Goal: Task Accomplishment & Management: Manage account settings

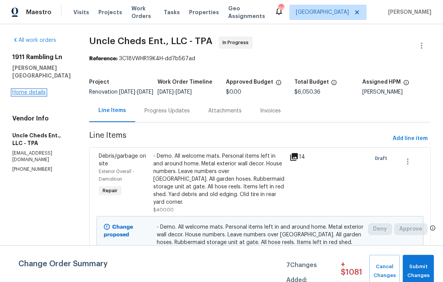
click at [37, 90] on link "Home details" at bounding box center [28, 92] width 33 height 5
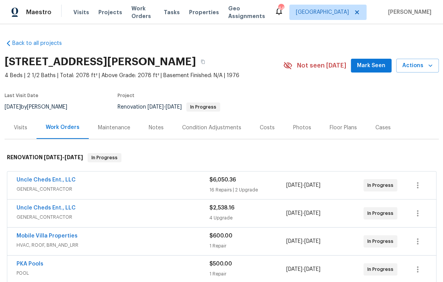
click at [59, 176] on div "Uncle Cheds Ent., LLC GENERAL_CONTRACTOR $6,050.36 16 Repairs | 2 Upgrade 9/26/…" at bounding box center [221, 186] width 429 height 28
click at [59, 180] on link "Uncle Cheds Ent., LLC" at bounding box center [46, 179] width 59 height 5
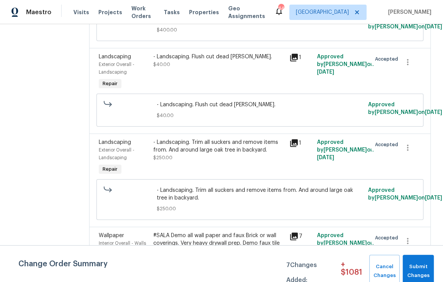
scroll to position [1535, 0]
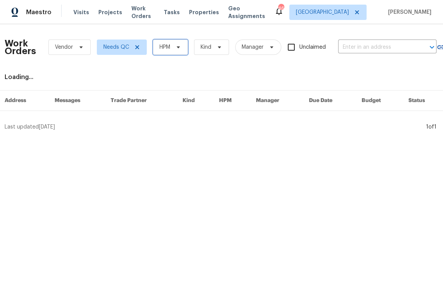
click at [178, 53] on span "HPM" at bounding box center [170, 47] width 35 height 15
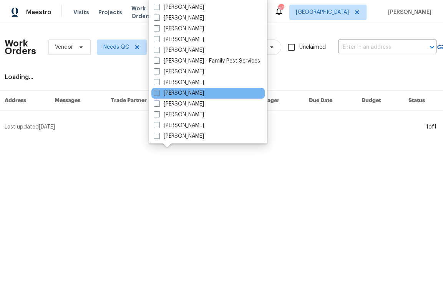
scroll to position [116, 0]
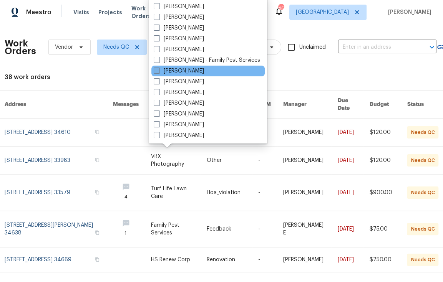
click at [183, 70] on label "[PERSON_NAME]" at bounding box center [179, 71] width 50 height 8
click at [159, 70] on input "[PERSON_NAME]" at bounding box center [156, 69] width 5 height 5
checkbox input "true"
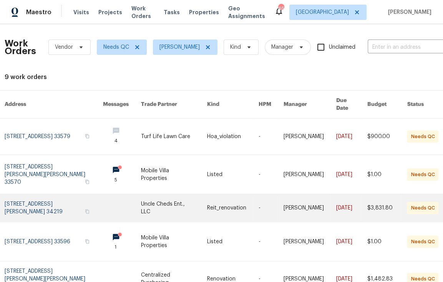
click at [181, 206] on link at bounding box center [174, 208] width 66 height 28
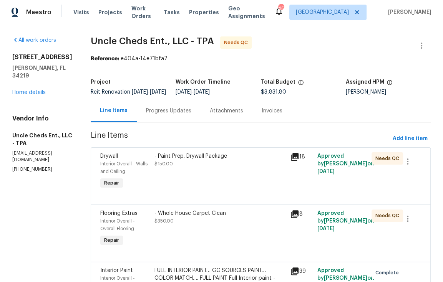
click at [203, 168] on div "- Paint Prep. Drywall Package $150.00" at bounding box center [219, 160] width 131 height 15
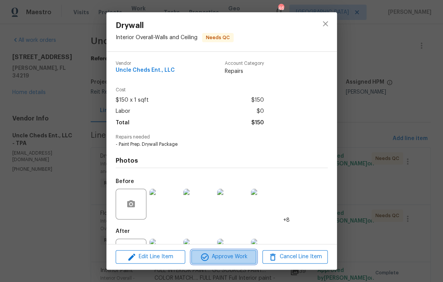
click at [206, 258] on icon "button" at bounding box center [204, 257] width 9 height 9
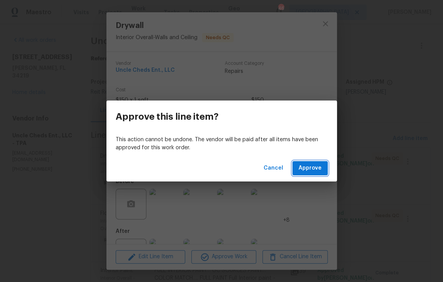
click at [313, 170] on span "Approve" at bounding box center [309, 169] width 23 height 10
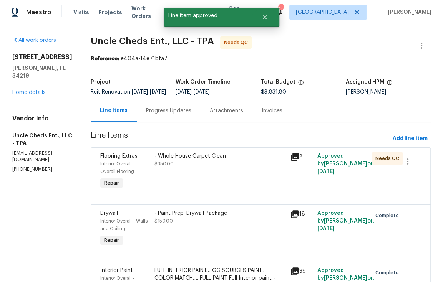
click at [214, 175] on div "- Whole House Carpet Clean $350.00" at bounding box center [220, 171] width 136 height 43
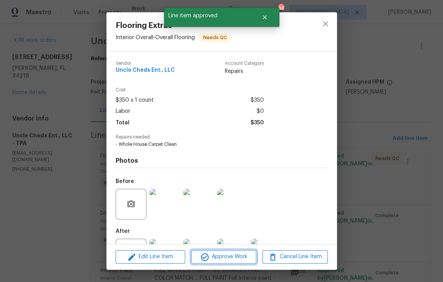
click at [240, 257] on span "Approve Work" at bounding box center [224, 257] width 60 height 10
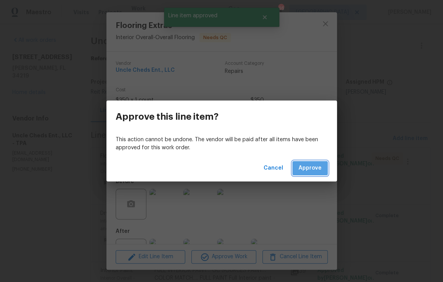
click at [320, 169] on span "Approve" at bounding box center [309, 169] width 23 height 10
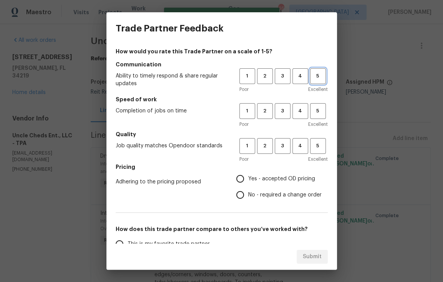
click at [315, 78] on span "5" at bounding box center [318, 76] width 14 height 9
click at [301, 107] on span "4" at bounding box center [300, 111] width 14 height 9
click at [314, 148] on span "5" at bounding box center [318, 146] width 14 height 9
click at [261, 176] on span "Yes - accepted OD pricing" at bounding box center [281, 179] width 67 height 8
click at [248, 176] on input "Yes - accepted OD pricing" at bounding box center [240, 179] width 16 height 16
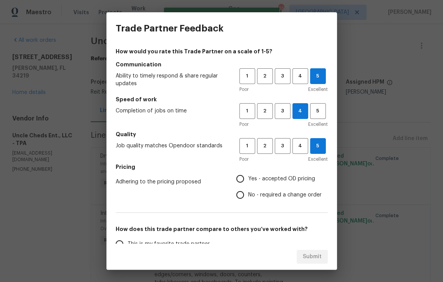
radio input "true"
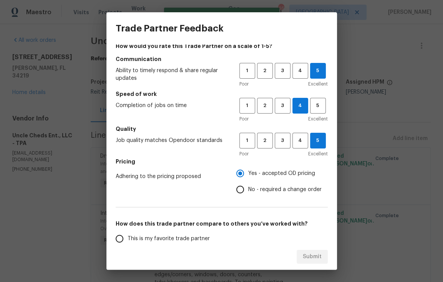
scroll to position [65, 0]
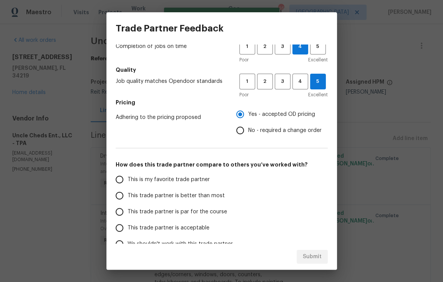
click at [166, 177] on span "This is my favorite trade partner" at bounding box center [169, 180] width 82 height 8
click at [128, 177] on input "This is my favorite trade partner" at bounding box center [119, 180] width 16 height 16
click at [313, 254] on span "Submit" at bounding box center [312, 257] width 19 height 10
radio input "true"
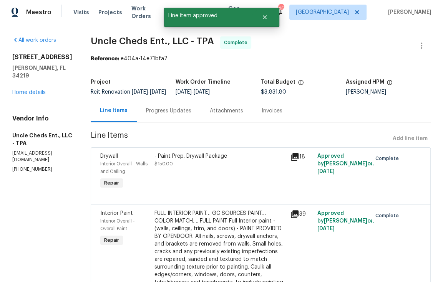
radio input "false"
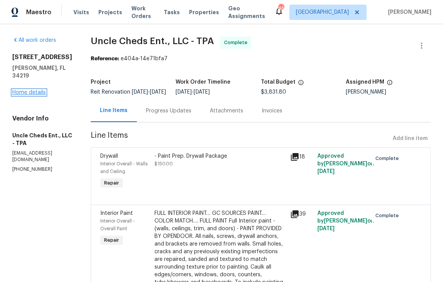
click at [36, 90] on link "Home details" at bounding box center [28, 92] width 33 height 5
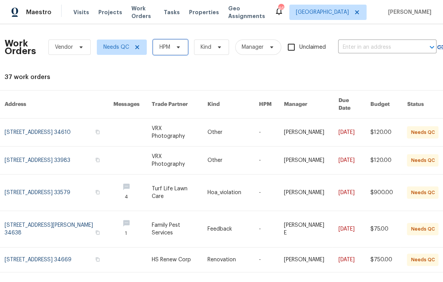
click at [178, 47] on icon at bounding box center [178, 47] width 6 height 6
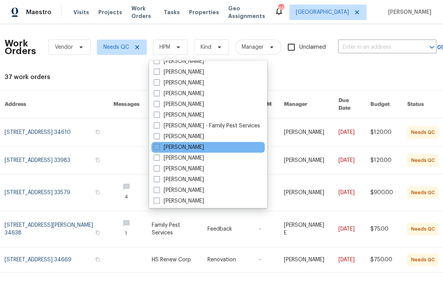
scroll to position [116, 0]
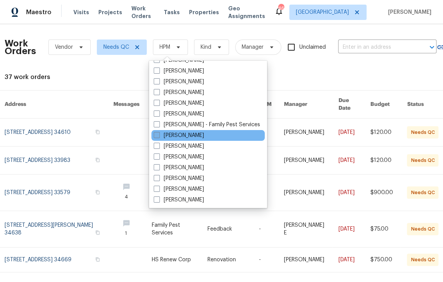
click at [176, 136] on label "[PERSON_NAME]" at bounding box center [179, 136] width 50 height 8
click at [159, 136] on input "[PERSON_NAME]" at bounding box center [156, 134] width 5 height 5
checkbox input "true"
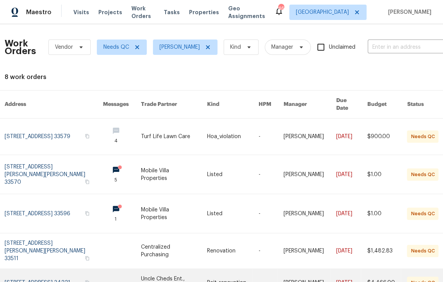
click at [113, 269] on link at bounding box center [122, 283] width 38 height 28
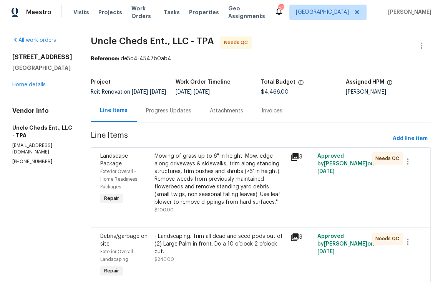
click at [180, 190] on div "Mowing of grass up to 6" in height. Mow, edge along driveways & sidewalks, trim…" at bounding box center [219, 180] width 131 height 54
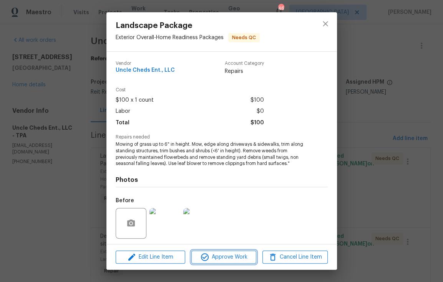
click at [208, 255] on icon "button" at bounding box center [204, 257] width 9 height 9
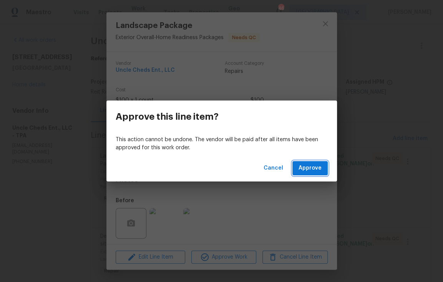
click at [303, 165] on span "Approve" at bounding box center [309, 169] width 23 height 10
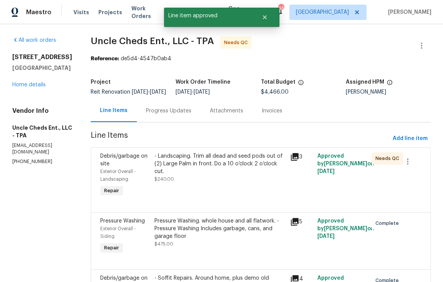
click at [231, 195] on div "- Landscaping. Trim all dead and seed pods out of (2) Large Palm in front. Do a…" at bounding box center [220, 175] width 136 height 51
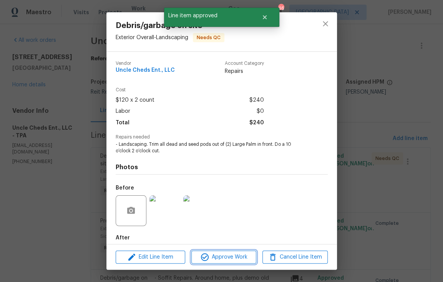
click at [245, 255] on span "Approve Work" at bounding box center [224, 258] width 60 height 10
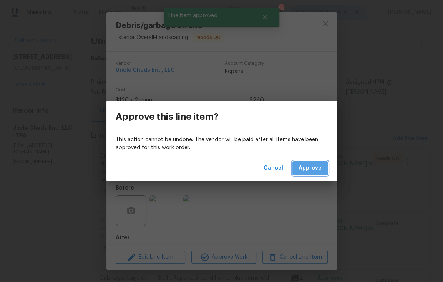
click at [306, 175] on button "Approve" at bounding box center [309, 168] width 35 height 14
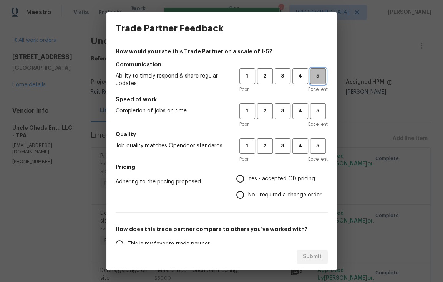
drag, startPoint x: 312, startPoint y: 75, endPoint x: 297, endPoint y: 115, distance: 42.8
click at [312, 75] on span "5" at bounding box center [318, 76] width 14 height 9
click at [296, 114] on span "4" at bounding box center [300, 111] width 14 height 9
click at [315, 145] on span "5" at bounding box center [318, 146] width 14 height 9
click at [265, 183] on label "Yes - accepted OD pricing" at bounding box center [277, 179] width 90 height 16
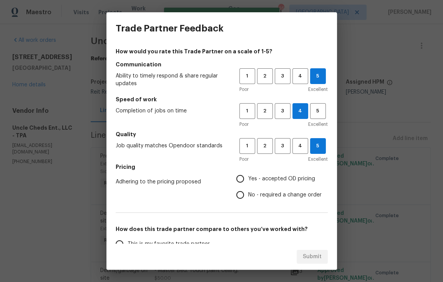
click at [248, 183] on input "Yes - accepted OD pricing" at bounding box center [240, 179] width 16 height 16
radio input "true"
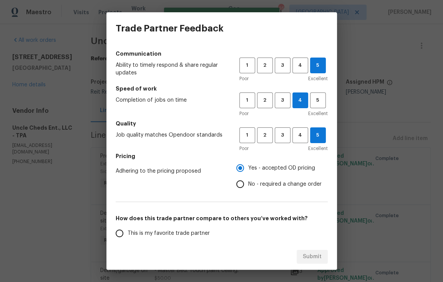
scroll to position [13, 0]
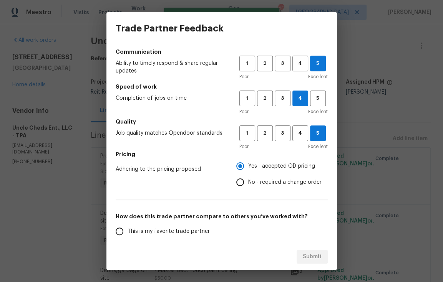
click at [170, 229] on span "This is my favorite trade partner" at bounding box center [169, 232] width 82 height 8
click at [128, 229] on input "This is my favorite trade partner" at bounding box center [119, 232] width 16 height 16
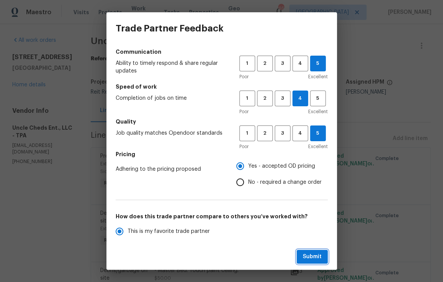
click at [310, 254] on span "Submit" at bounding box center [312, 257] width 19 height 10
radio input "true"
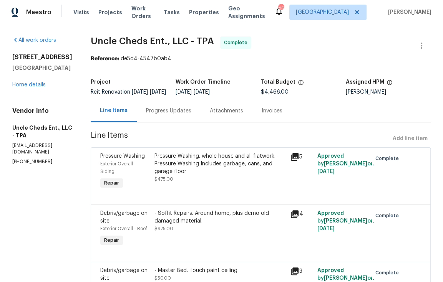
radio input "false"
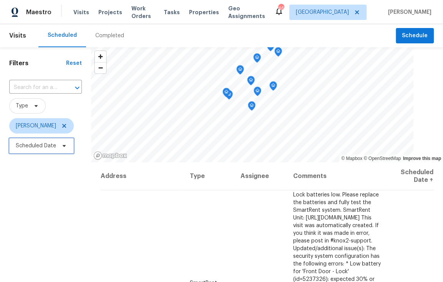
click at [41, 148] on span "Scheduled Date" at bounding box center [36, 146] width 40 height 8
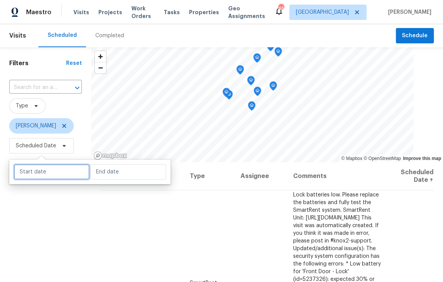
select select "8"
select select "2025"
select select "9"
select select "2025"
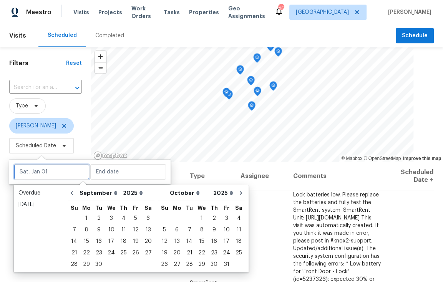
click at [40, 170] on input "text" at bounding box center [52, 171] width 76 height 15
click at [38, 201] on div "Today" at bounding box center [38, 205] width 41 height 8
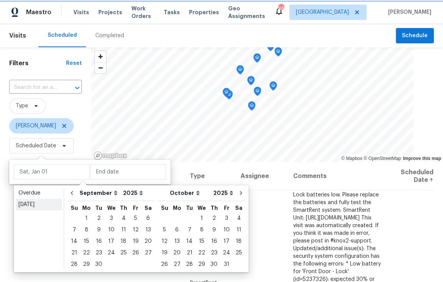
type input "Tue, Sep 30"
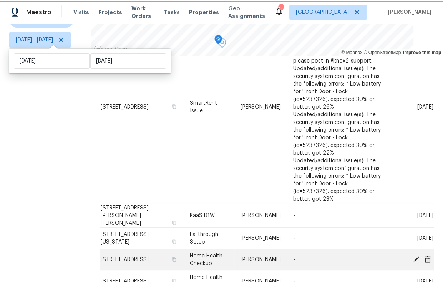
scroll to position [111, 0]
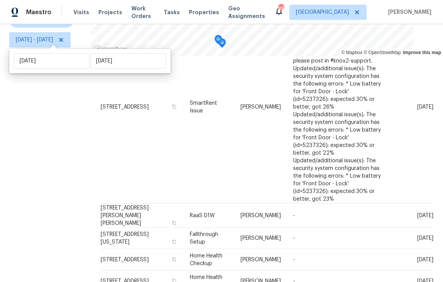
click at [48, 52] on div "Tue, Sep 30 Tue, Sep 30" at bounding box center [89, 61] width 161 height 25
click at [48, 62] on input "Tue, Sep 30" at bounding box center [52, 60] width 76 height 15
select select "8"
select select "2025"
select select "9"
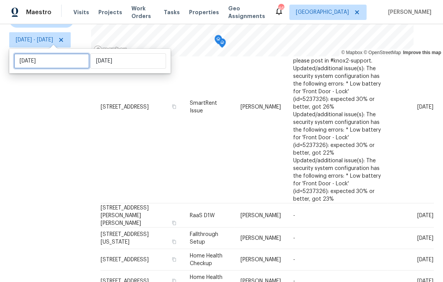
select select "2025"
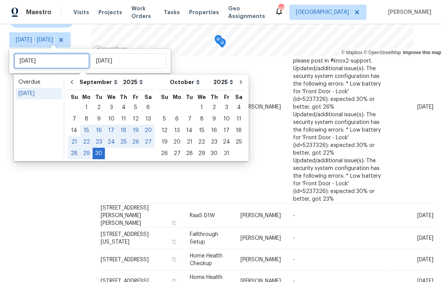
type input "Tue, Sep 23"
type input "Tue, Sep 30"
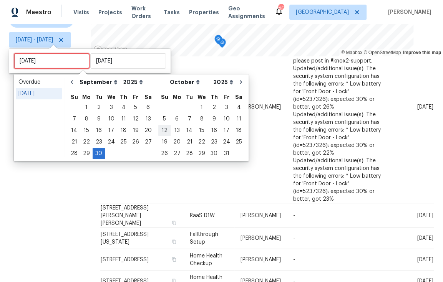
type input "Sun, Oct 12"
type input "Tue, Sep 30"
type input "Wed, Oct 01"
click at [197, 106] on div "1" at bounding box center [202, 107] width 12 height 11
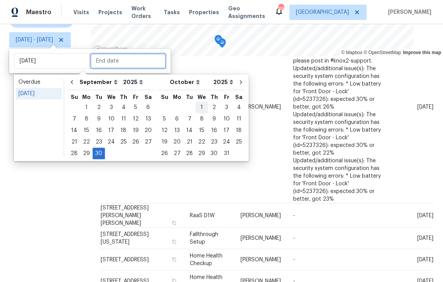
type input "Wed, Oct 01"
type input "Tue, Sep 30"
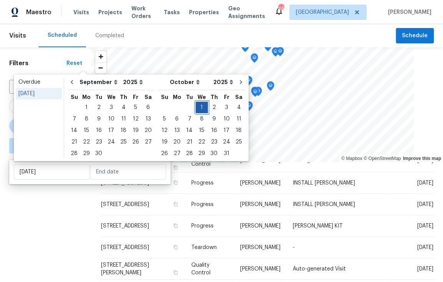
click at [197, 107] on div "1" at bounding box center [202, 107] width 12 height 11
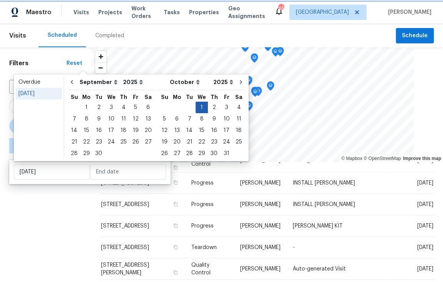
type input "Wed, Oct 01"
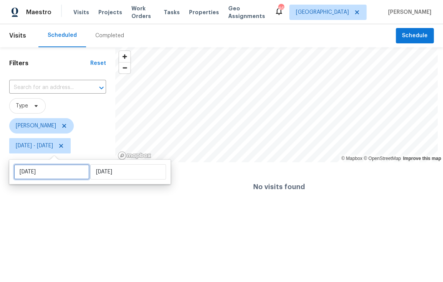
click at [45, 173] on input "Wed, Oct 01" at bounding box center [52, 171] width 76 height 15
select select "9"
select select "2025"
select select "10"
select select "2025"
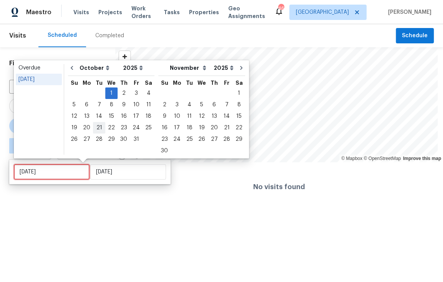
type input "Tue, Oct 28"
type input "Wed, Oct 01"
click at [43, 81] on div "Today" at bounding box center [38, 80] width 41 height 8
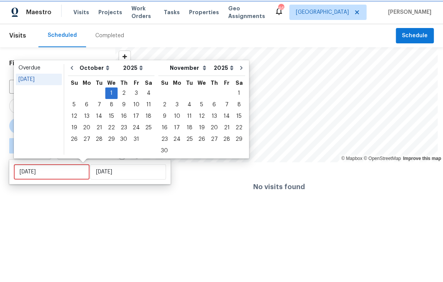
type input "Tue, Sep 30"
select select "8"
select select "9"
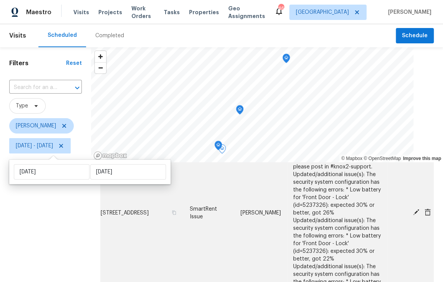
click at [413, 209] on icon at bounding box center [416, 212] width 6 height 6
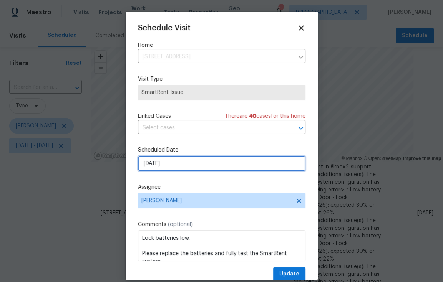
click at [195, 167] on input "9/30/2025" at bounding box center [221, 163] width 167 height 15
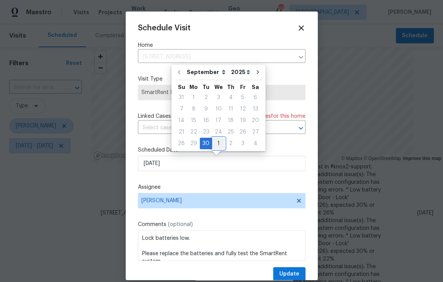
click at [220, 145] on div "1" at bounding box center [218, 143] width 13 height 11
type input "10/1/2025"
select select "9"
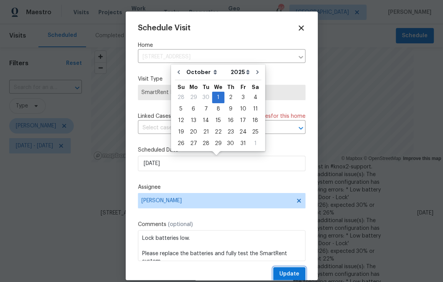
click at [280, 275] on span "Update" at bounding box center [289, 275] width 20 height 10
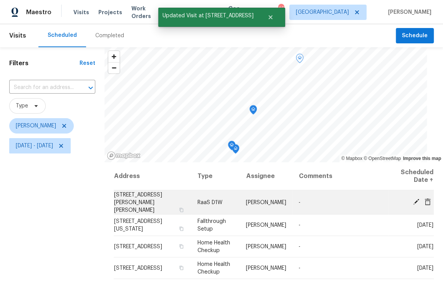
click at [413, 199] on icon at bounding box center [416, 202] width 6 height 6
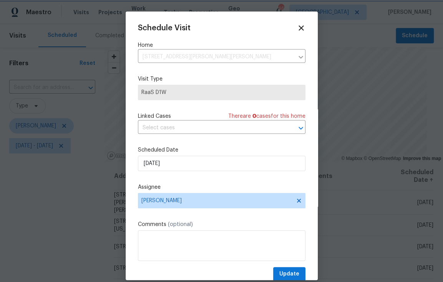
click at [82, 195] on div at bounding box center [221, 141] width 443 height 282
click at [297, 27] on icon at bounding box center [301, 27] width 9 height 9
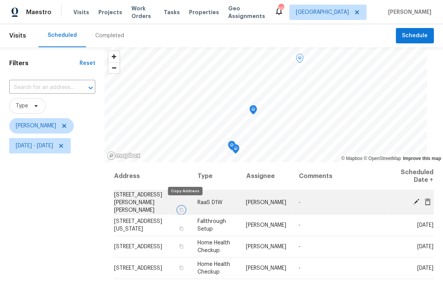
drag, startPoint x: 185, startPoint y: 204, endPoint x: 202, endPoint y: 206, distance: 17.0
click at [184, 207] on icon "button" at bounding box center [181, 209] width 5 height 5
click at [413, 199] on icon at bounding box center [416, 202] width 6 height 6
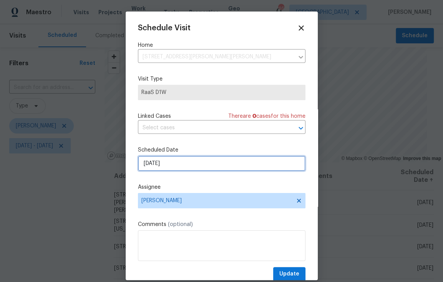
click at [181, 167] on input "[DATE]" at bounding box center [221, 163] width 167 height 15
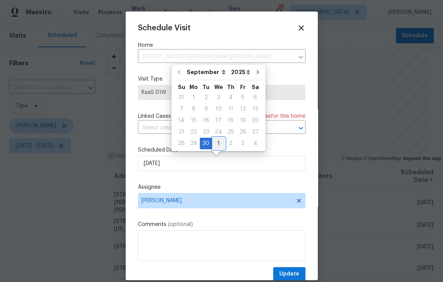
click at [215, 143] on div "1" at bounding box center [218, 143] width 13 height 11
type input "10/1/2025"
select select "9"
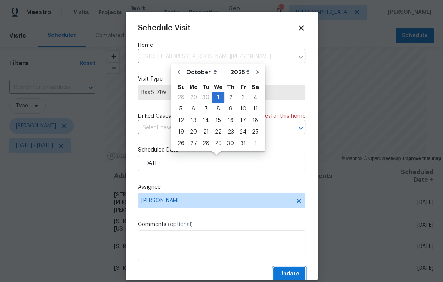
click at [279, 273] on span "Update" at bounding box center [289, 275] width 20 height 10
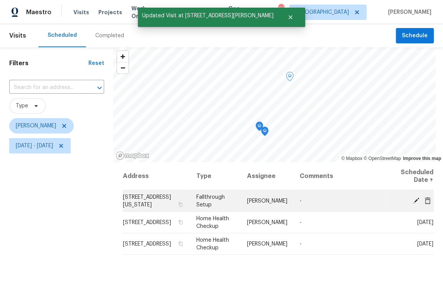
click at [413, 198] on icon at bounding box center [416, 200] width 6 height 6
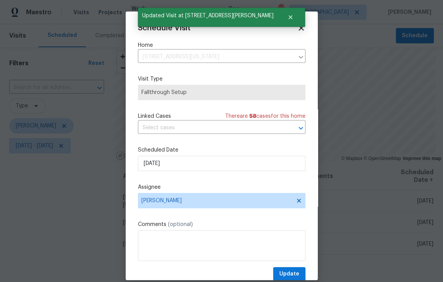
click at [167, 154] on label "Scheduled Date" at bounding box center [221, 150] width 167 height 8
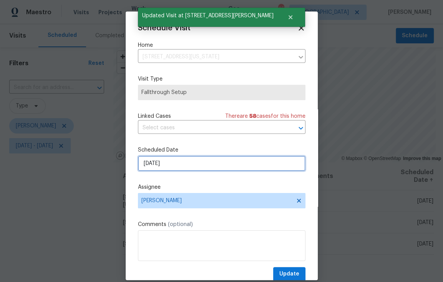
click at [166, 166] on input "[DATE]" at bounding box center [221, 163] width 167 height 15
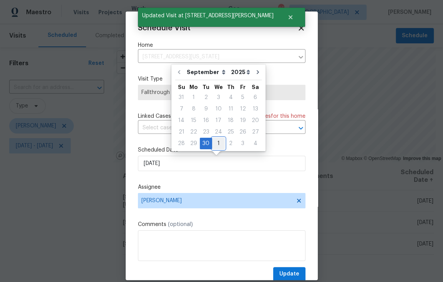
click at [216, 139] on div "1" at bounding box center [218, 143] width 13 height 11
type input "10/1/2025"
select select "9"
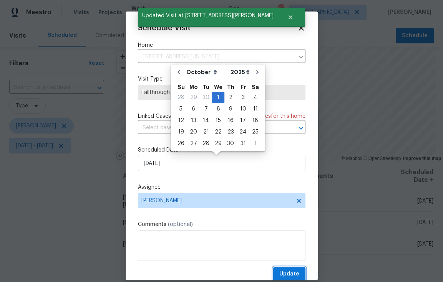
click at [288, 276] on span "Update" at bounding box center [289, 275] width 20 height 10
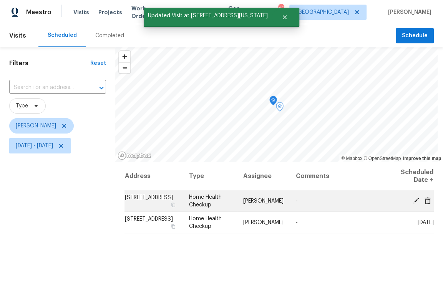
click at [413, 200] on icon at bounding box center [416, 200] width 7 height 7
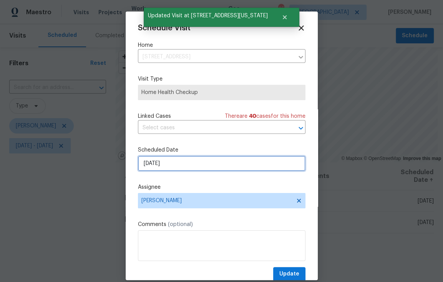
click at [212, 171] on input "[DATE]" at bounding box center [221, 163] width 167 height 15
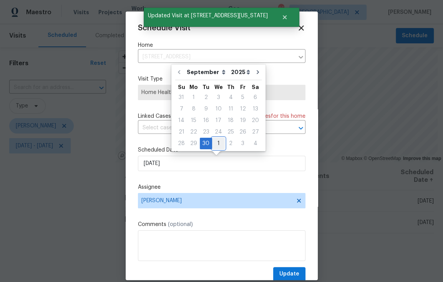
click at [218, 143] on div "1" at bounding box center [218, 143] width 13 height 11
type input "10/1/2025"
select select "9"
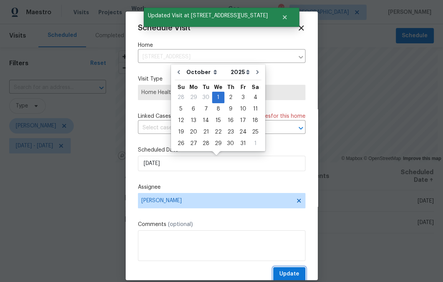
click at [294, 271] on button "Update" at bounding box center [289, 274] width 32 height 14
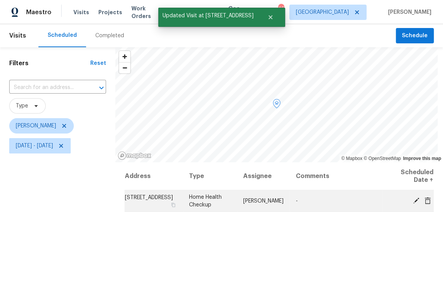
click at [413, 200] on icon at bounding box center [416, 200] width 6 height 6
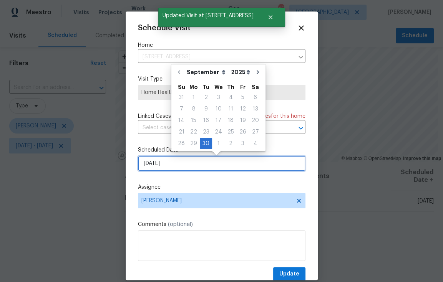
click at [217, 169] on input "[DATE]" at bounding box center [221, 163] width 167 height 15
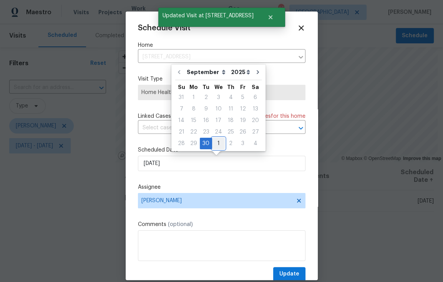
drag, startPoint x: 216, startPoint y: 144, endPoint x: 249, endPoint y: 209, distance: 72.5
click at [216, 144] on div "1" at bounding box center [218, 143] width 13 height 11
type input "10/1/2025"
select select "9"
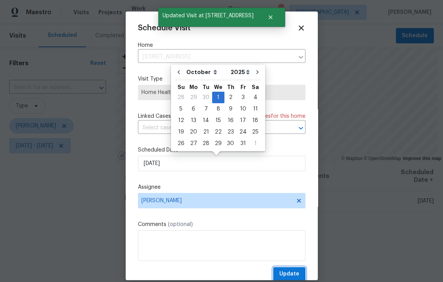
click at [293, 275] on button "Update" at bounding box center [289, 274] width 32 height 14
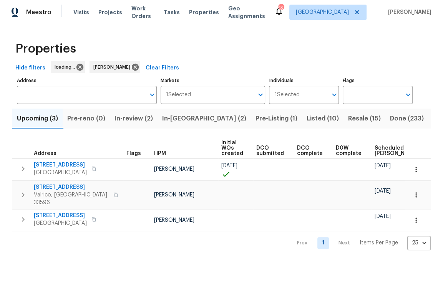
click at [184, 122] on span "In-reno (2)" at bounding box center [204, 118] width 84 height 11
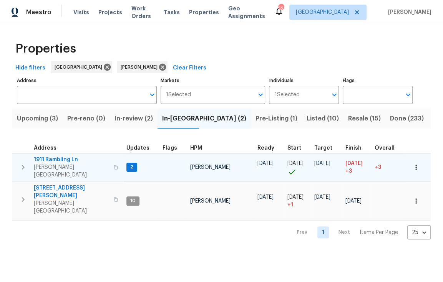
click at [63, 159] on span "1911 Rambling Ln" at bounding box center [71, 160] width 75 height 8
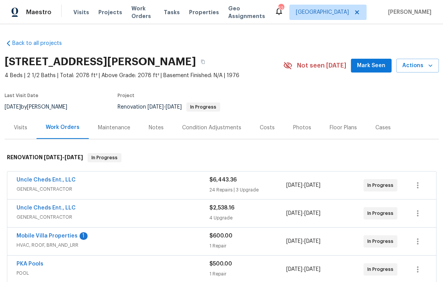
click at [64, 175] on div "Uncle Cheds Ent., LLC GENERAL_CONTRACTOR $6,443.36 24 Repairs | 3 Upgrade [DATE…" at bounding box center [221, 186] width 429 height 28
click at [64, 178] on link "Uncle Cheds Ent., LLC" at bounding box center [46, 179] width 59 height 5
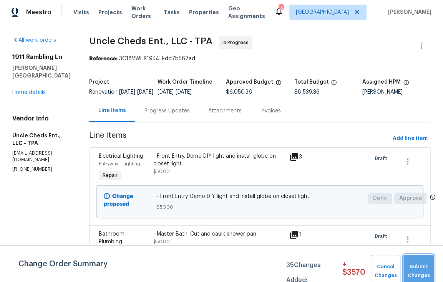
click at [426, 269] on span "Submit Changes" at bounding box center [418, 272] width 23 height 18
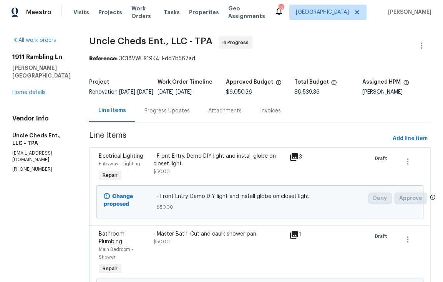
click at [36, 88] on div "1911 Rambling Ln Brandon, FL 33510 Home details" at bounding box center [41, 74] width 58 height 43
click at [35, 90] on link "Home details" at bounding box center [28, 92] width 33 height 5
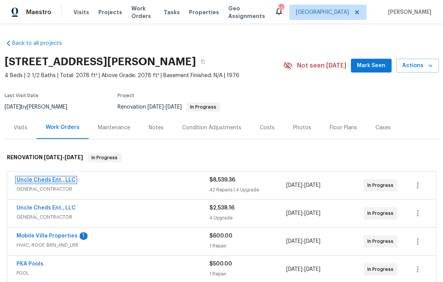
click at [55, 179] on link "Uncle Cheds Ent., LLC" at bounding box center [46, 179] width 59 height 5
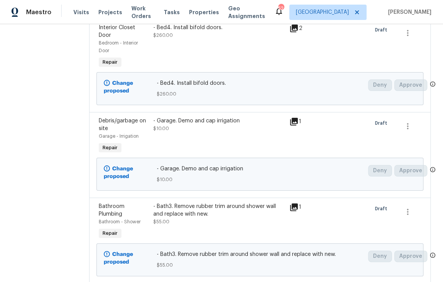
scroll to position [507, 0]
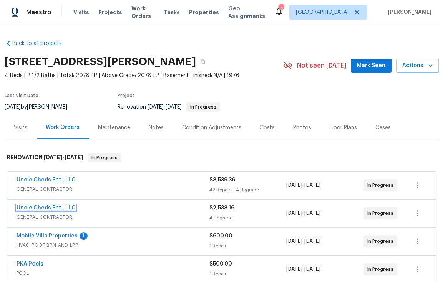
click at [51, 206] on link "Uncle Cheds Ent., LLC" at bounding box center [46, 208] width 59 height 5
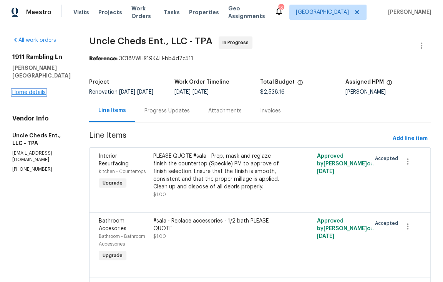
click at [16, 90] on link "Home details" at bounding box center [28, 92] width 33 height 5
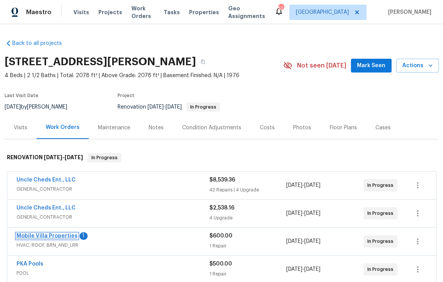
click at [66, 237] on link "Mobile Villa Properties" at bounding box center [47, 236] width 61 height 5
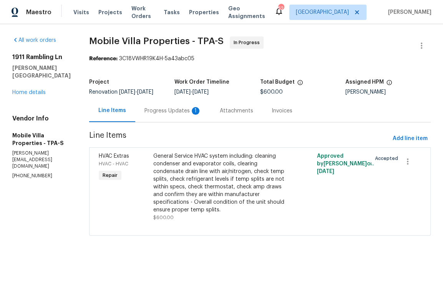
click at [146, 113] on div "Progress Updates 1" at bounding box center [172, 111] width 57 height 8
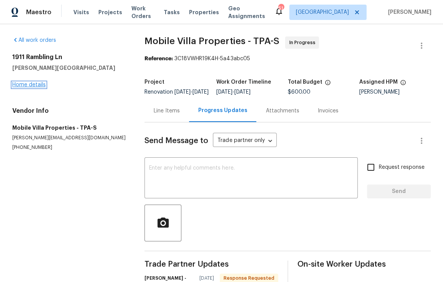
click at [35, 82] on link "Home details" at bounding box center [28, 84] width 33 height 5
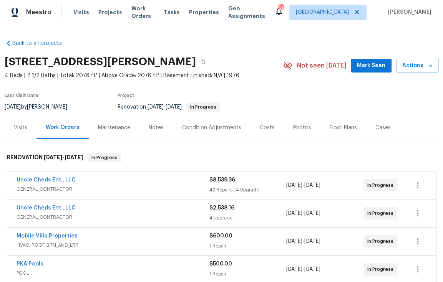
click at [263, 129] on div "Costs" at bounding box center [267, 128] width 15 height 8
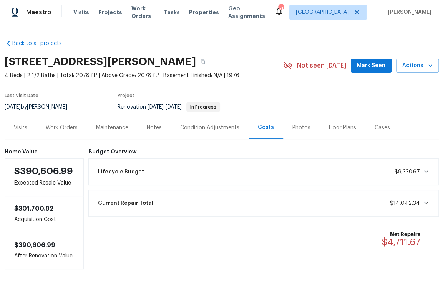
click at [56, 128] on div "Work Orders" at bounding box center [62, 128] width 32 height 8
